Goal: Transaction & Acquisition: Obtain resource

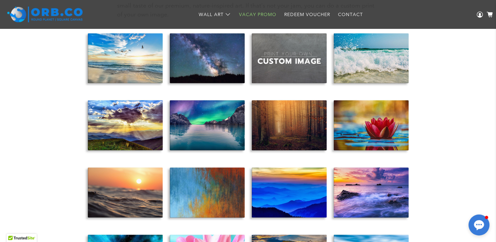
scroll to position [3277, 0]
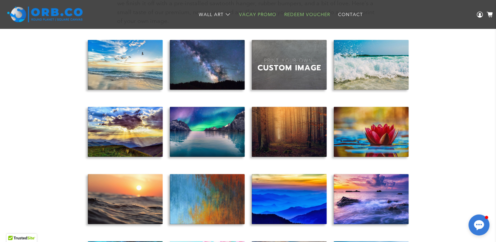
click at [315, 13] on link "Redeem Voucher" at bounding box center [307, 14] width 54 height 17
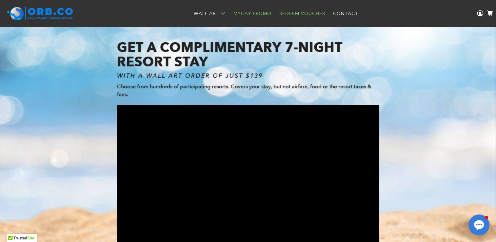
click at [297, 11] on link "Redeem Voucher" at bounding box center [302, 13] width 54 height 17
click at [481, 14] on icon at bounding box center [480, 13] width 6 height 6
click at [296, 12] on link "Redeem Voucher" at bounding box center [302, 13] width 54 height 17
